Goal: Information Seeking & Learning: Learn about a topic

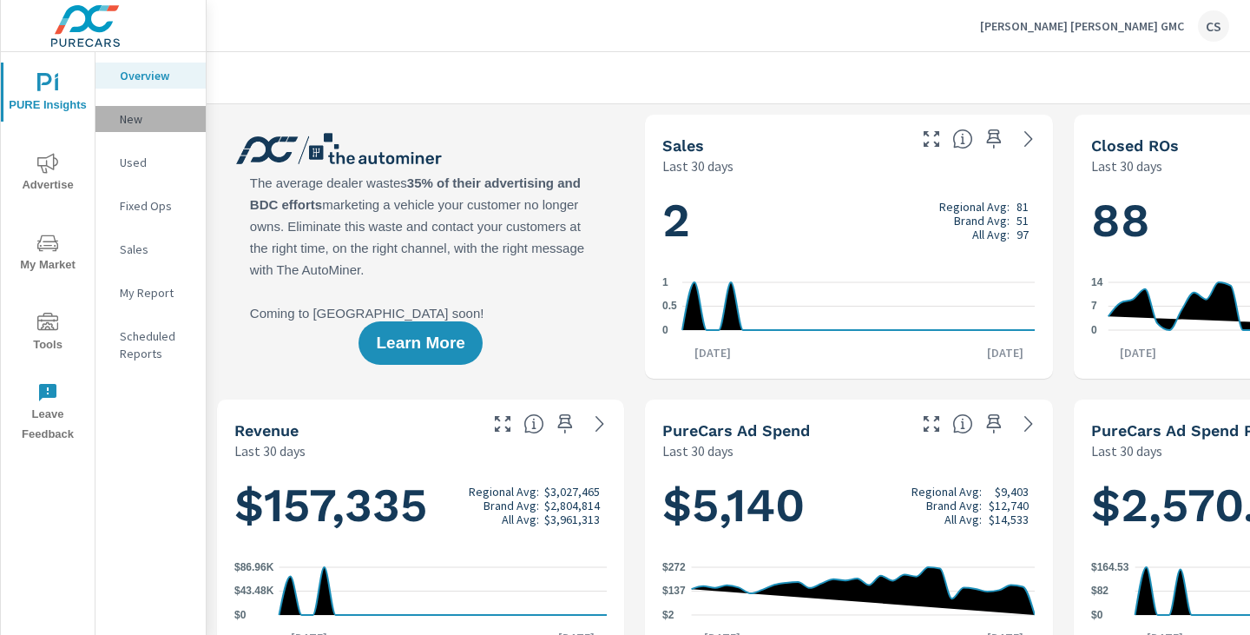
click at [136, 117] on p "New" at bounding box center [156, 118] width 72 height 17
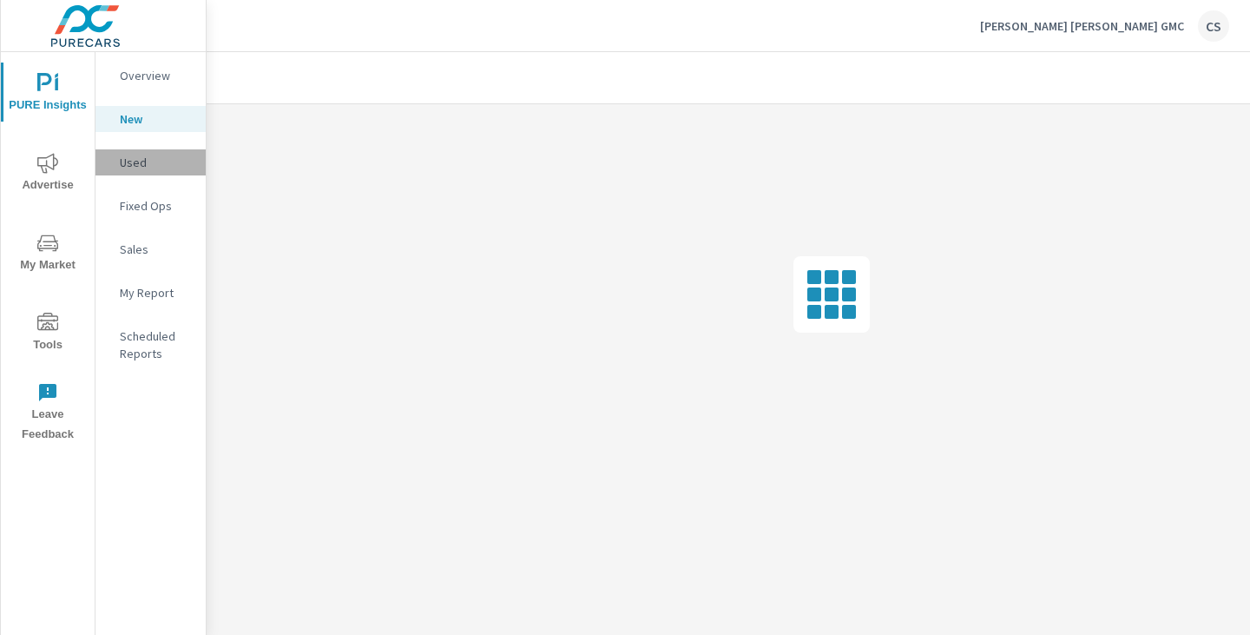
click at [135, 166] on p "Used" at bounding box center [156, 162] width 72 height 17
